Goal: Task Accomplishment & Management: Complete application form

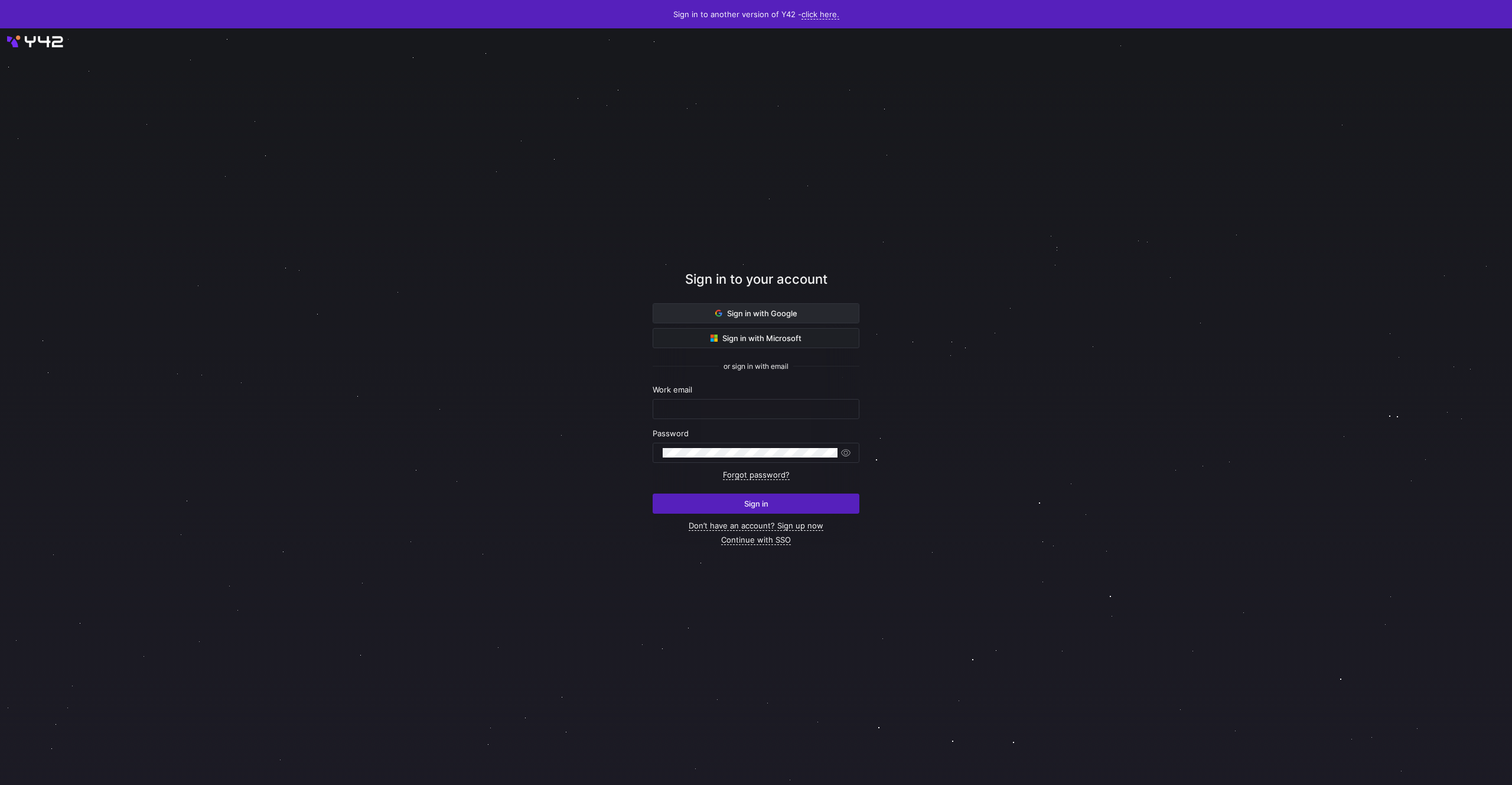
click at [776, 313] on span "Sign in with Google" at bounding box center [756, 313] width 82 height 10
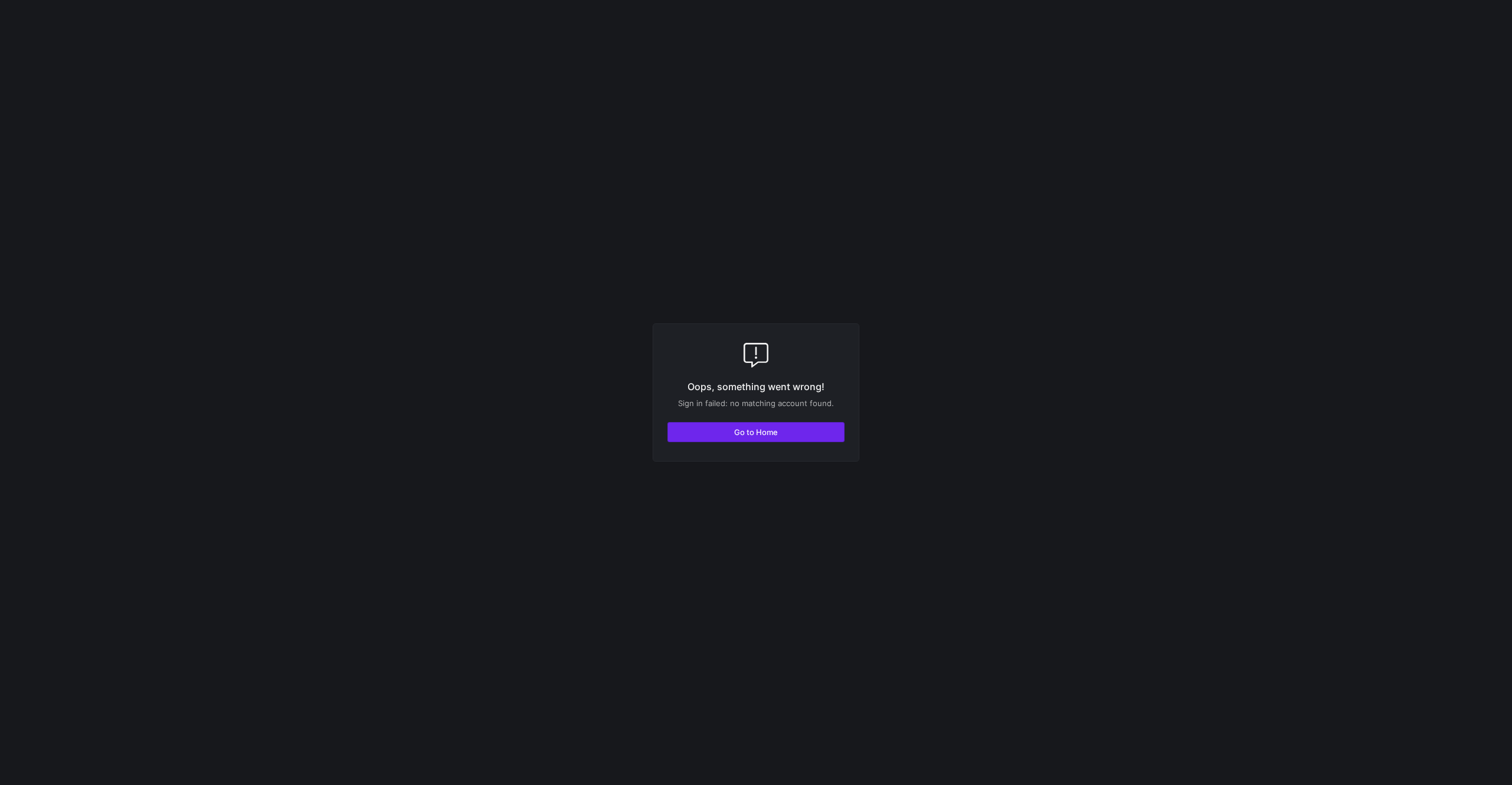
click at [694, 436] on span "button" at bounding box center [756, 431] width 176 height 19
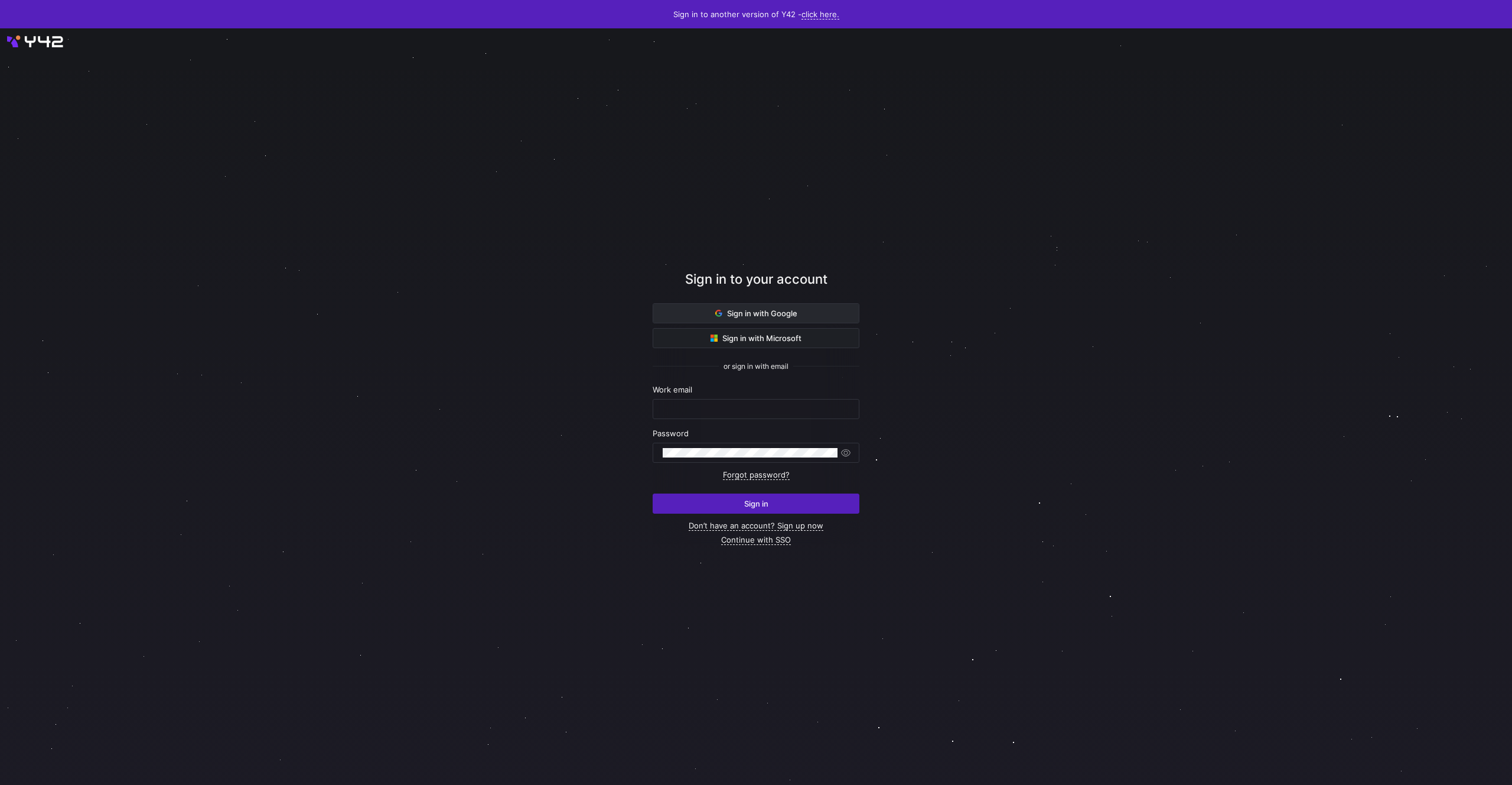
click at [692, 321] on span at bounding box center [756, 313] width 205 height 19
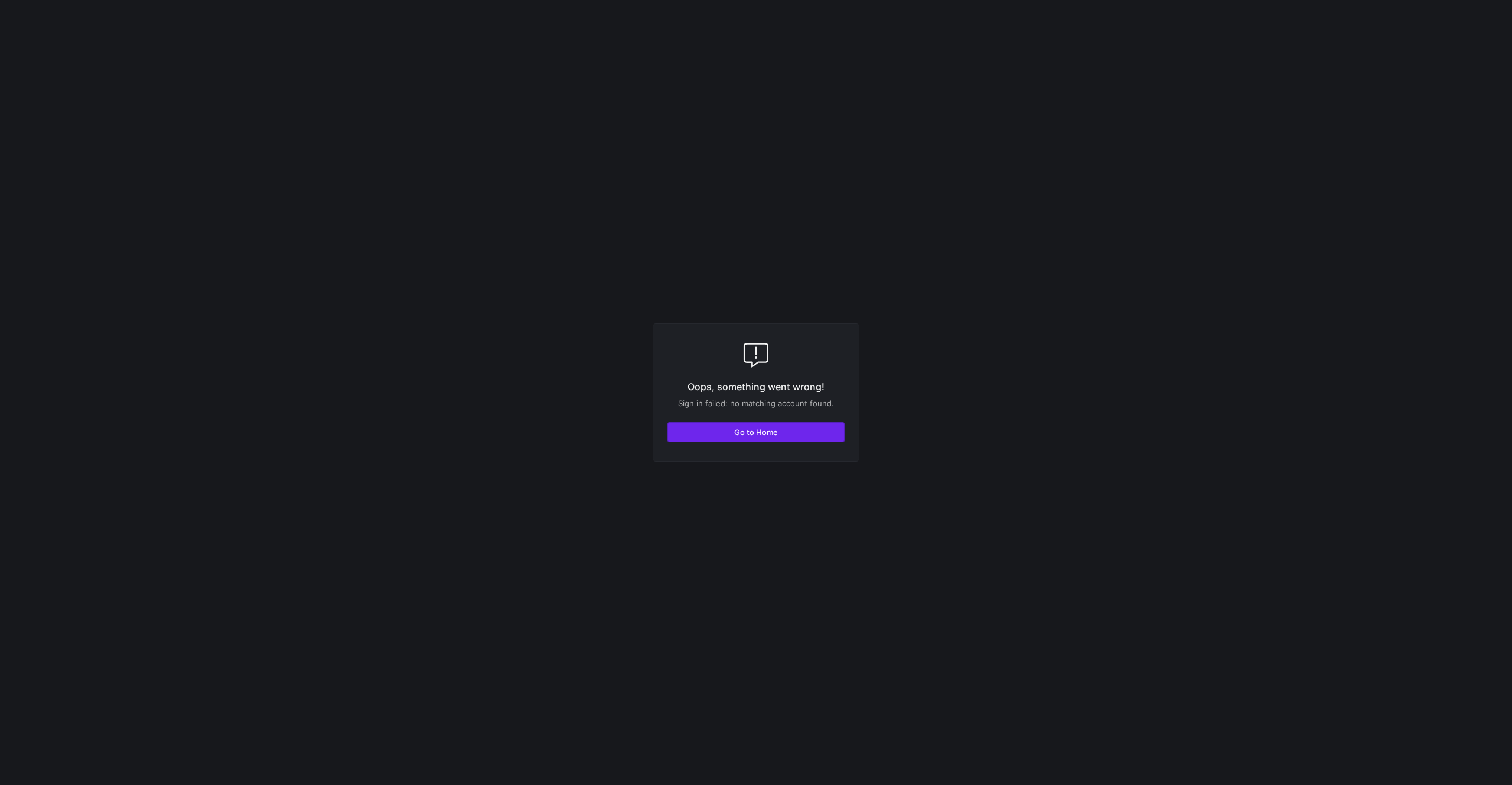
click at [765, 431] on span "Go to Home" at bounding box center [756, 432] width 44 height 10
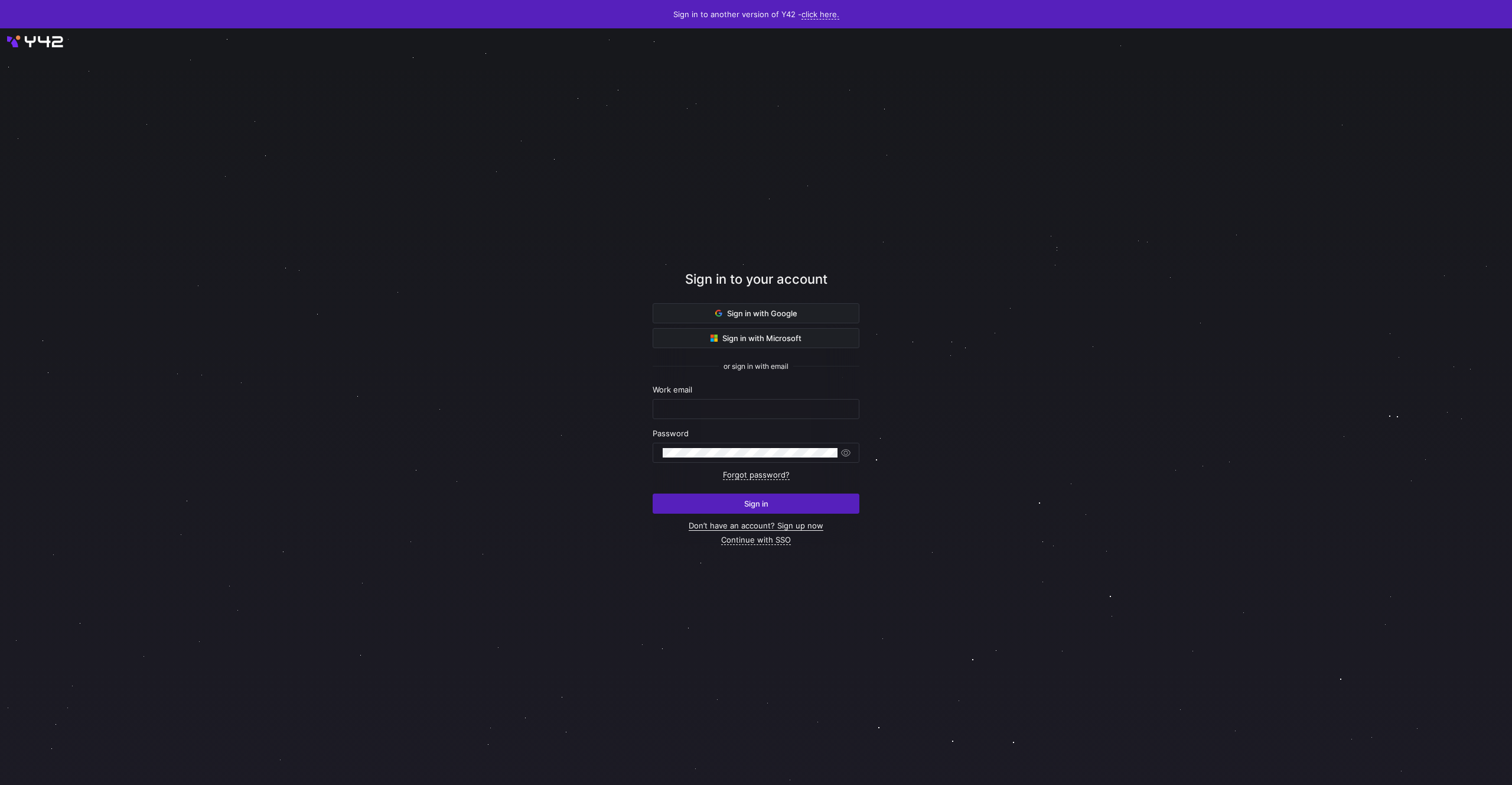
click at [741, 523] on link "Don’t have an account? Sign up now" at bounding box center [756, 525] width 135 height 10
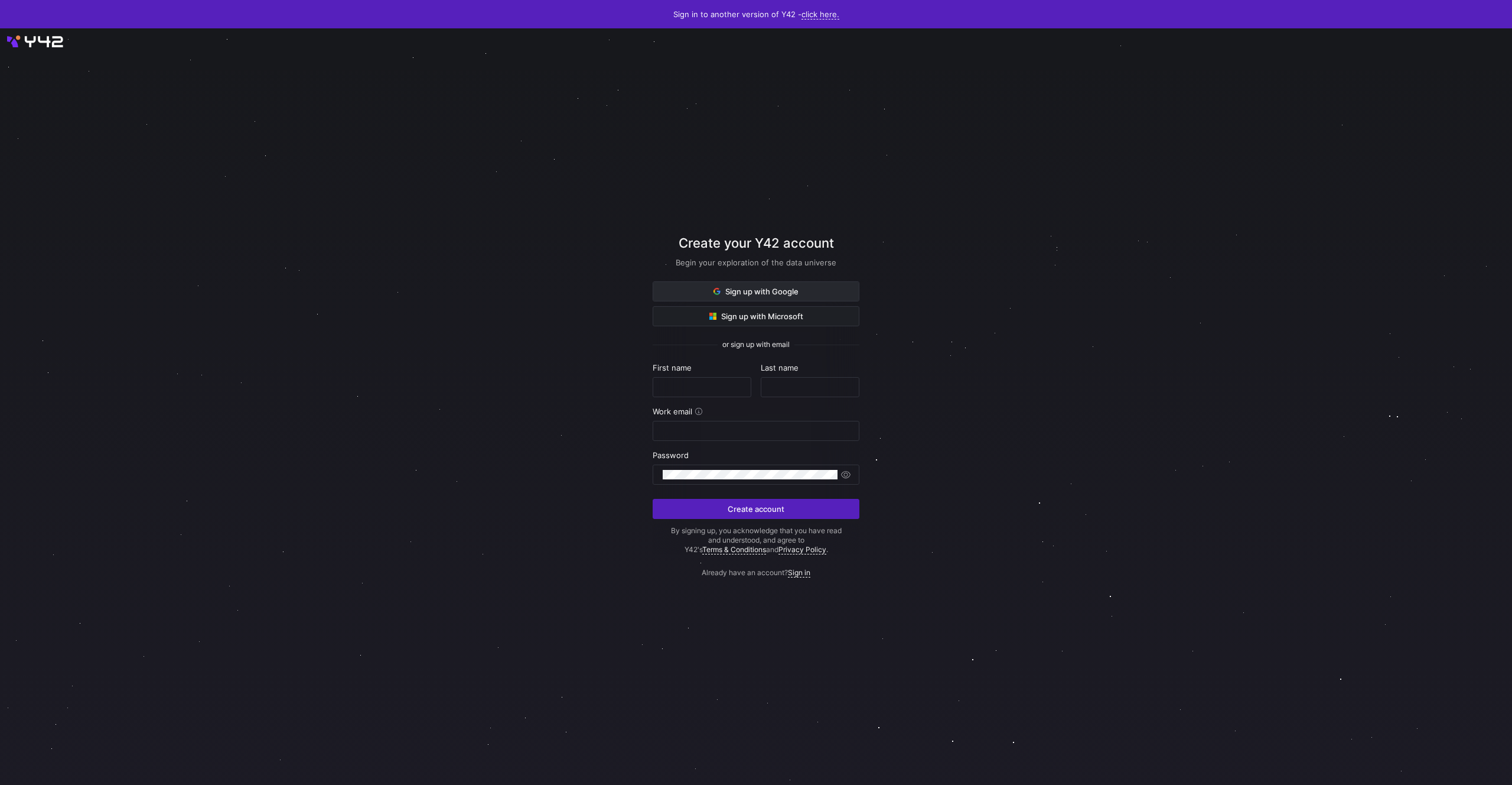
click at [804, 293] on span at bounding box center [756, 291] width 205 height 19
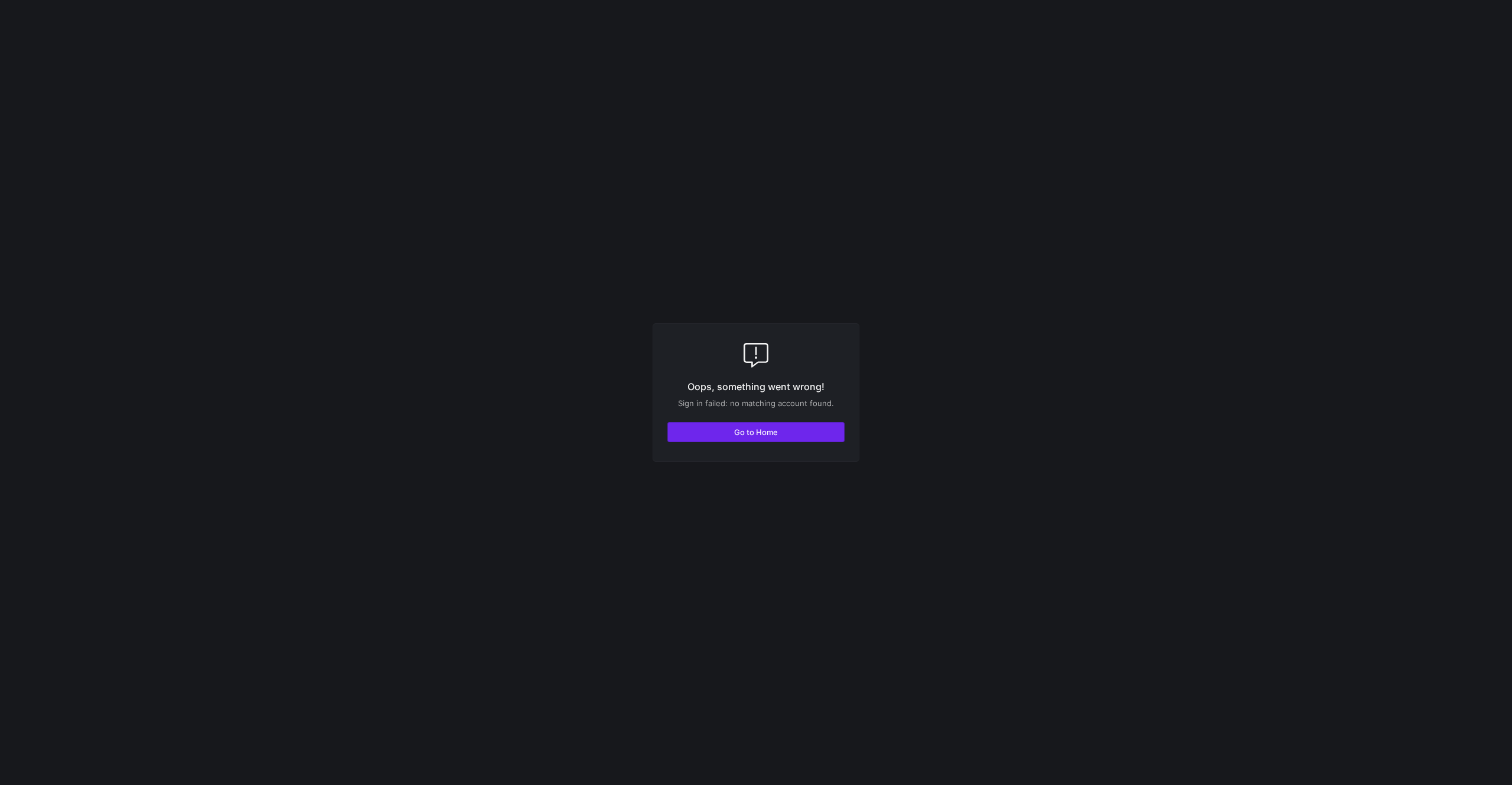
click at [731, 424] on span "button" at bounding box center [756, 431] width 176 height 19
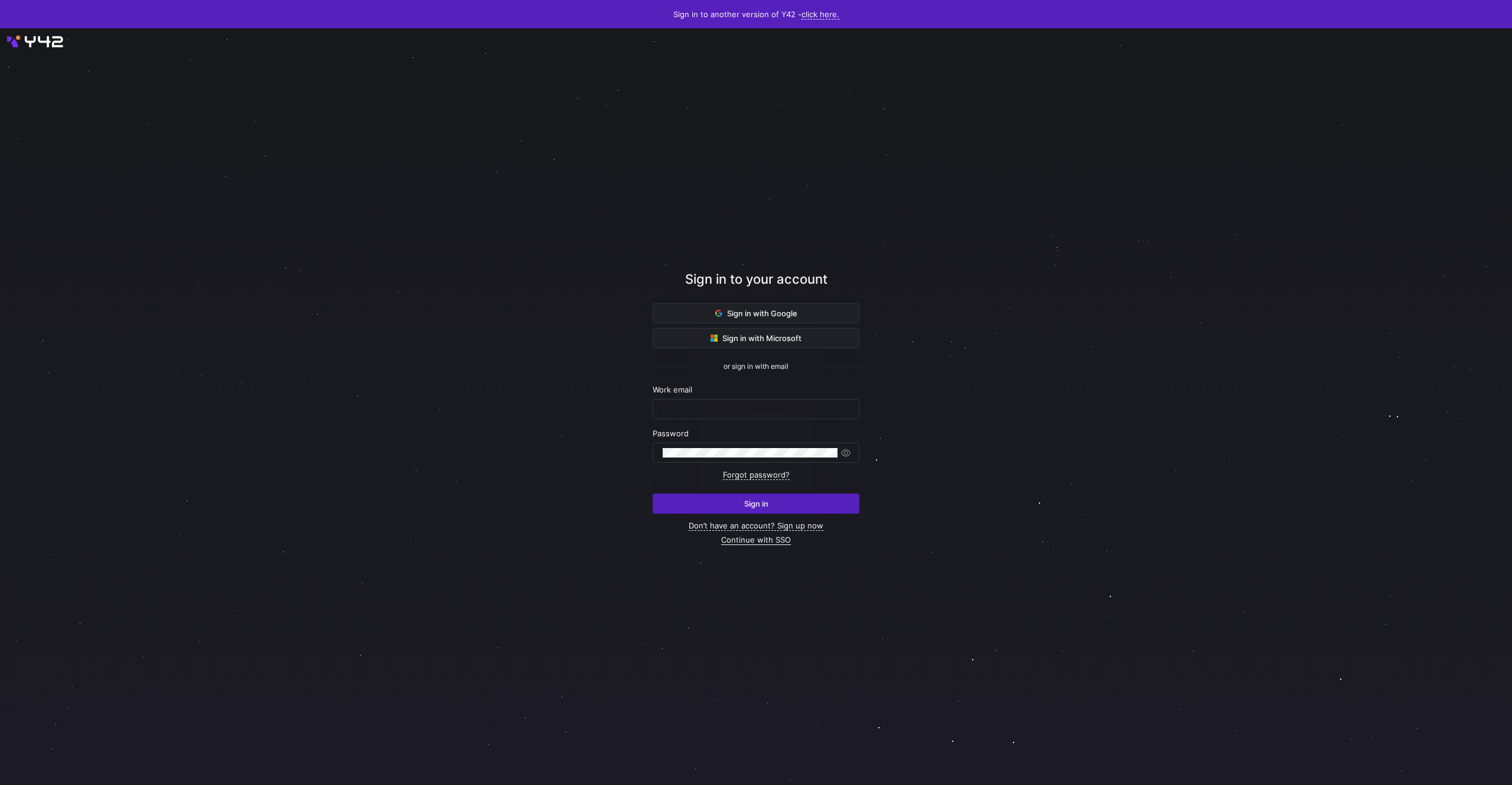
click at [739, 540] on link "Continue with SSO" at bounding box center [756, 540] width 70 height 10
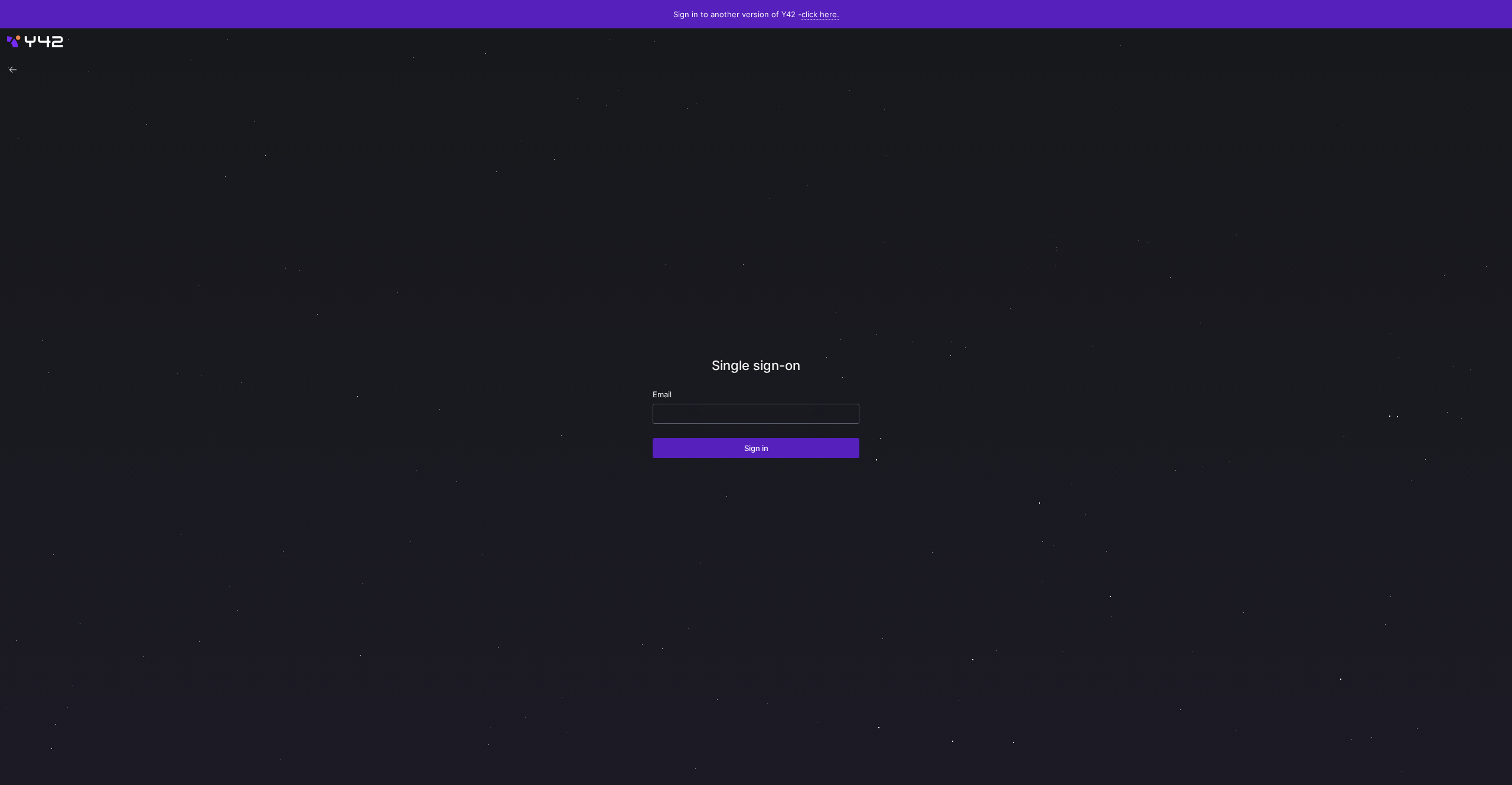
click at [759, 414] on input "email" at bounding box center [756, 414] width 187 height 10
type input "resulyrt93@gmail.com"
click at [762, 460] on div "Single sign-on Email resulyrt93@gmail.com Sign in" at bounding box center [756, 407] width 207 height 690
click at [764, 453] on span "submit" at bounding box center [756, 448] width 205 height 19
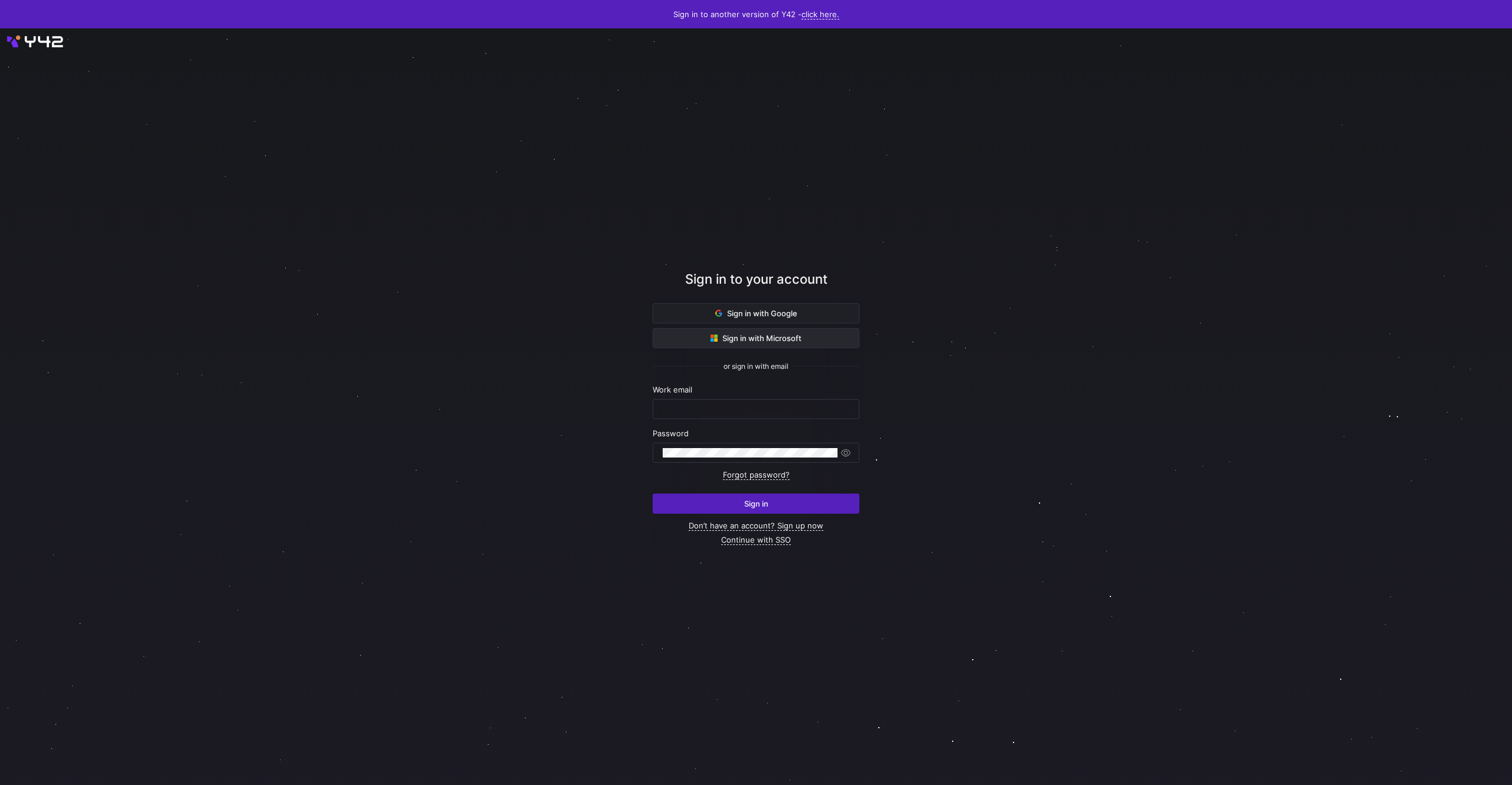
click at [817, 343] on span at bounding box center [756, 337] width 205 height 19
